Goal: Task Accomplishment & Management: Manage account settings

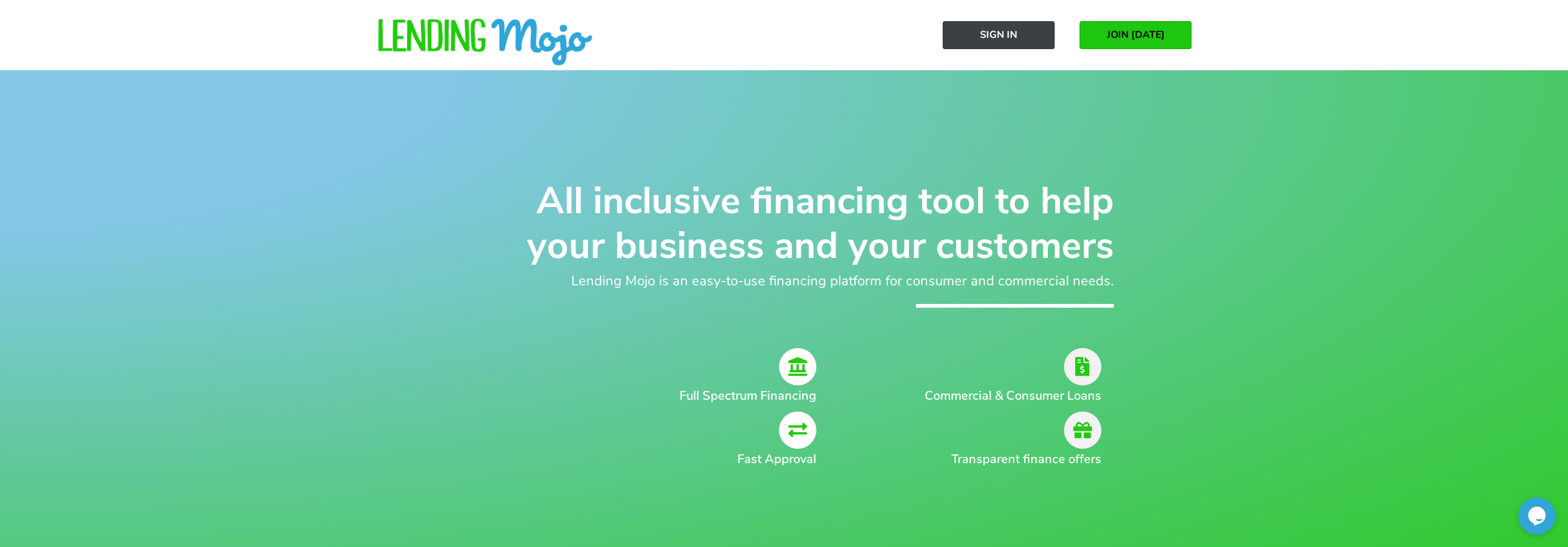
click at [1013, 34] on span "Sign In" at bounding box center [999, 35] width 37 height 11
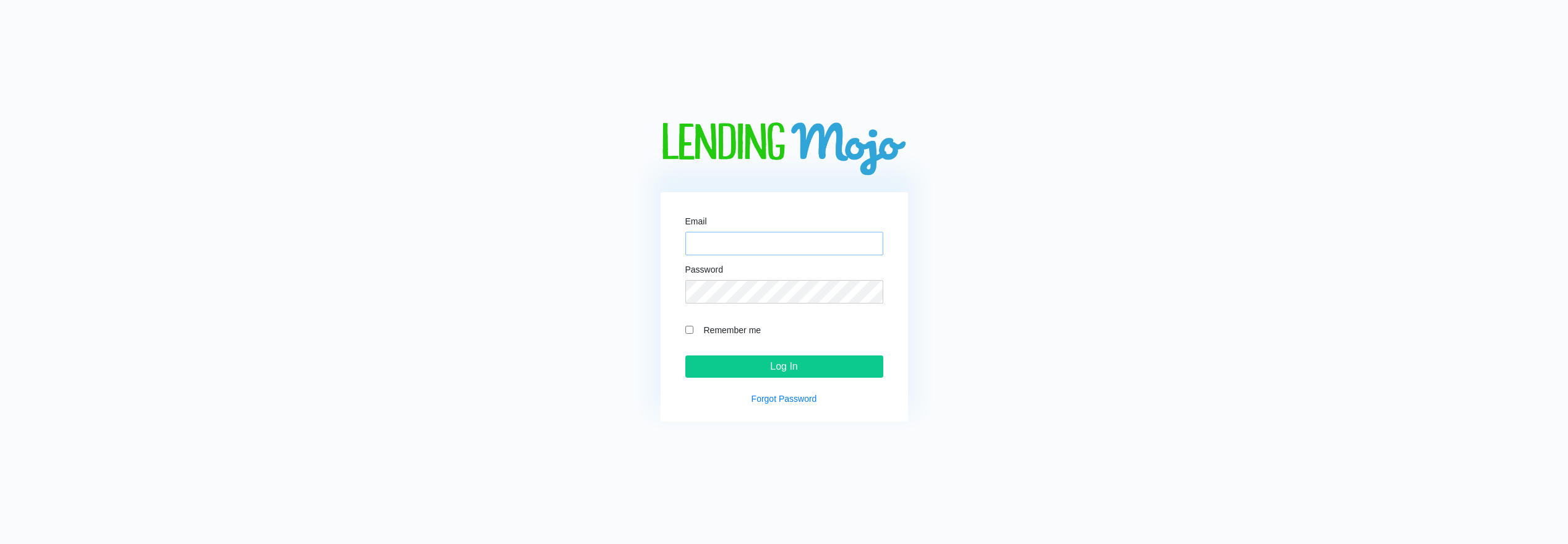
click at [804, 249] on input "Email" at bounding box center [784, 244] width 198 height 23
type input "[EMAIL_ADDRESS][DOMAIN_NAME]"
click at [686, 356] on input "Log In" at bounding box center [784, 367] width 198 height 22
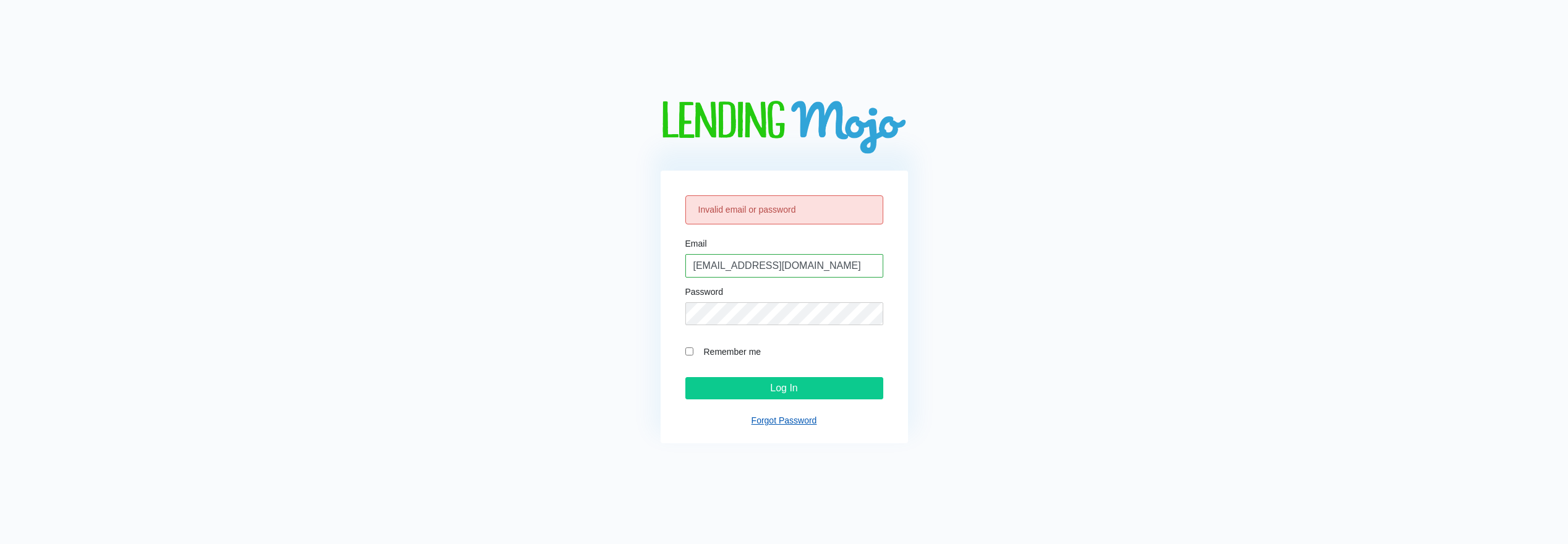
click at [779, 424] on link "Forgot Password" at bounding box center [785, 421] width 66 height 10
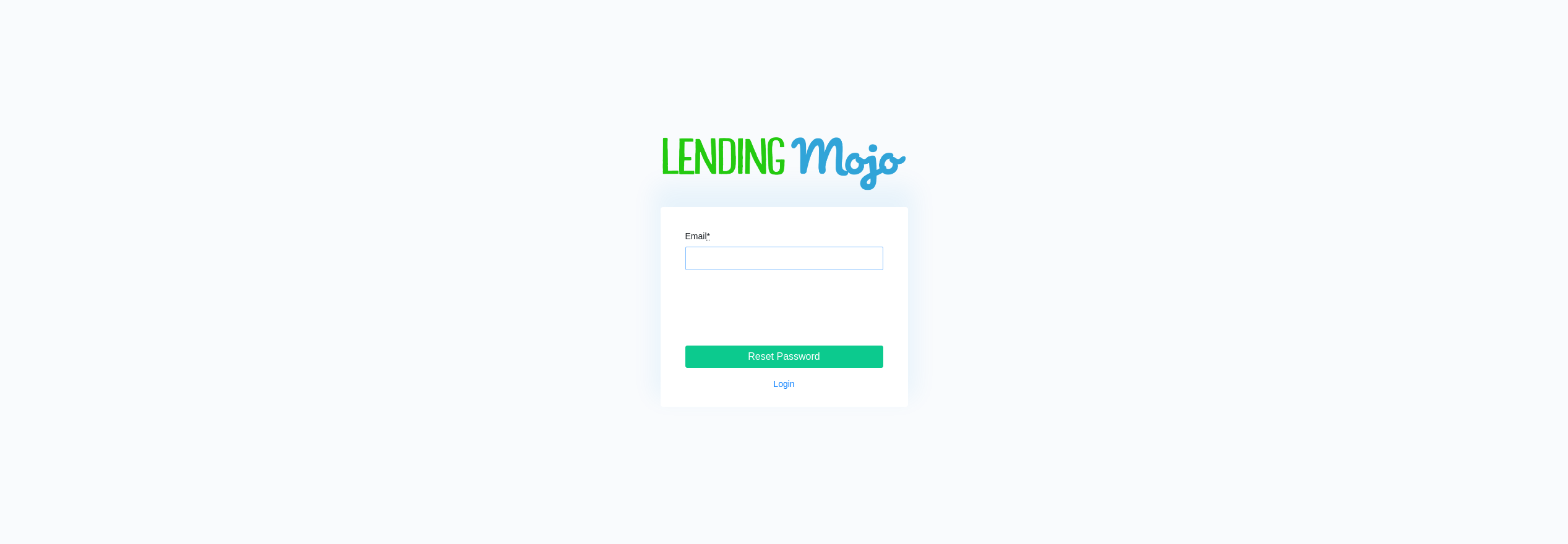
click at [744, 258] on input "Email *" at bounding box center [784, 259] width 198 height 23
type input "[EMAIL_ADDRESS][DOMAIN_NAME]"
click at [788, 357] on input "Reset Password" at bounding box center [784, 356] width 198 height 22
